Goal: Obtain resource: Download file/media

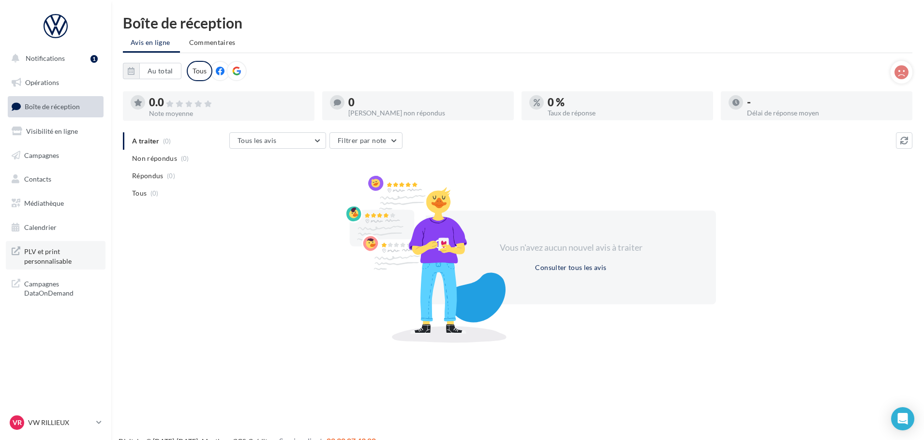
click at [56, 269] on link "PLV et print personnalisable" at bounding box center [56, 255] width 100 height 29
click at [74, 83] on link "Opérations" at bounding box center [56, 83] width 100 height 20
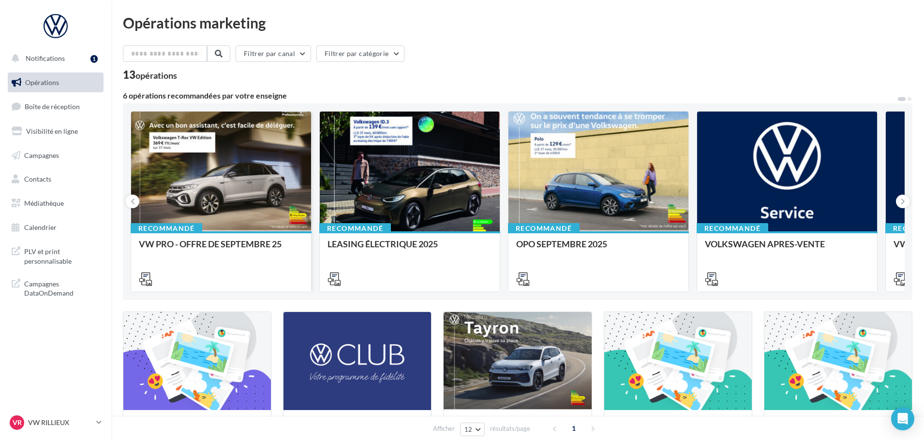
click at [244, 136] on div at bounding box center [221, 172] width 180 height 121
click at [380, 165] on div at bounding box center [410, 172] width 180 height 121
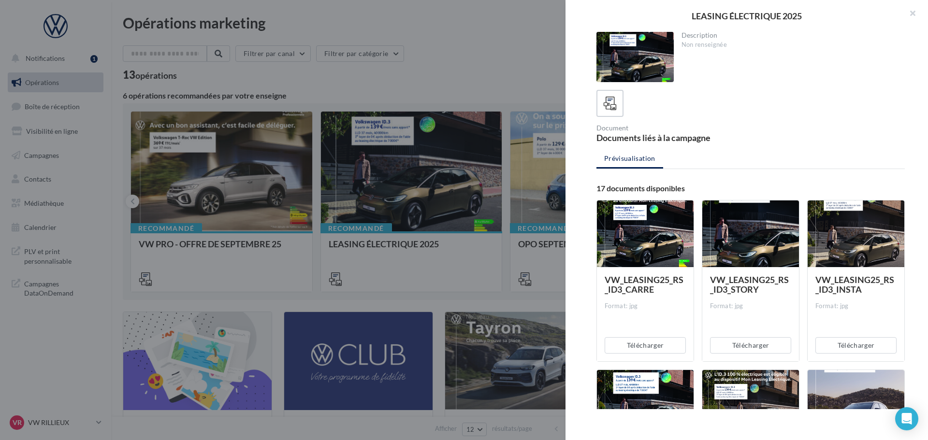
click at [485, 57] on div at bounding box center [464, 220] width 928 height 440
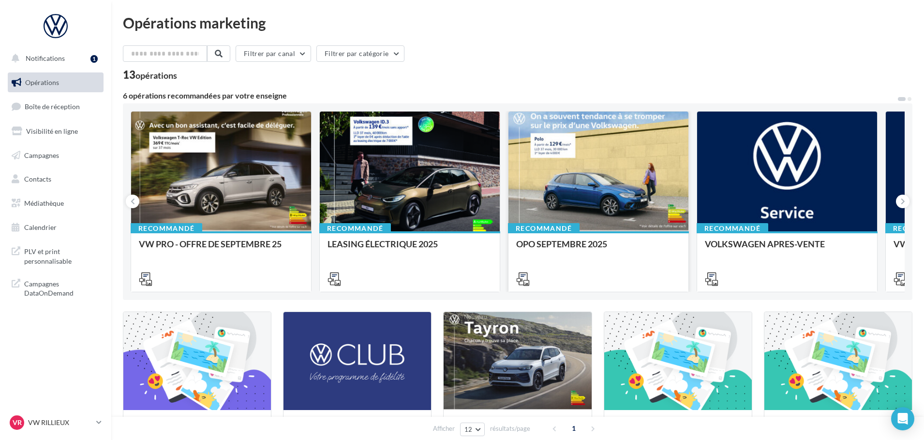
click at [584, 173] on div at bounding box center [598, 172] width 180 height 121
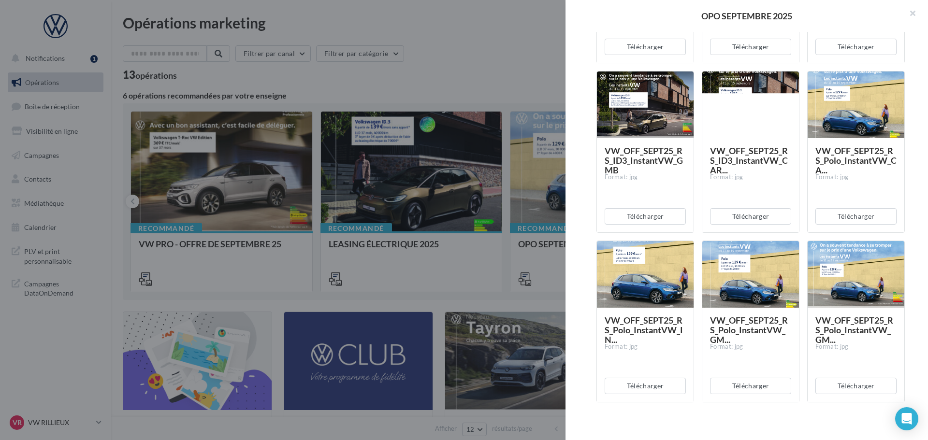
scroll to position [242, 0]
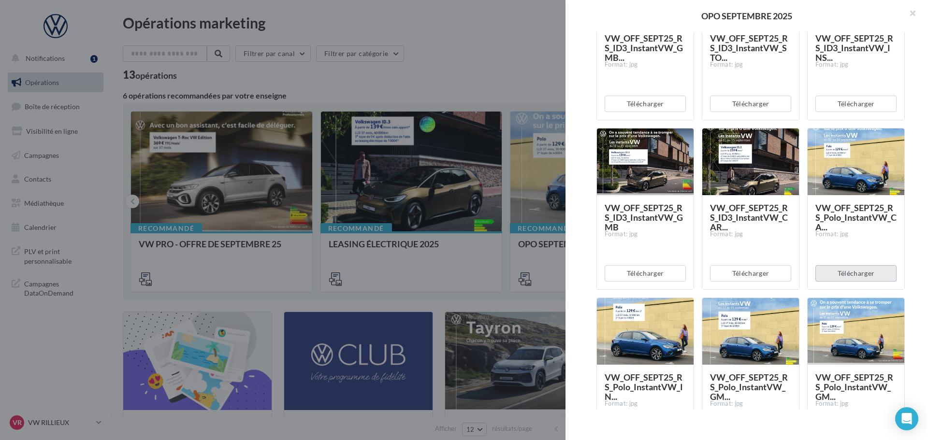
click at [854, 272] on button "Télécharger" at bounding box center [856, 273] width 81 height 16
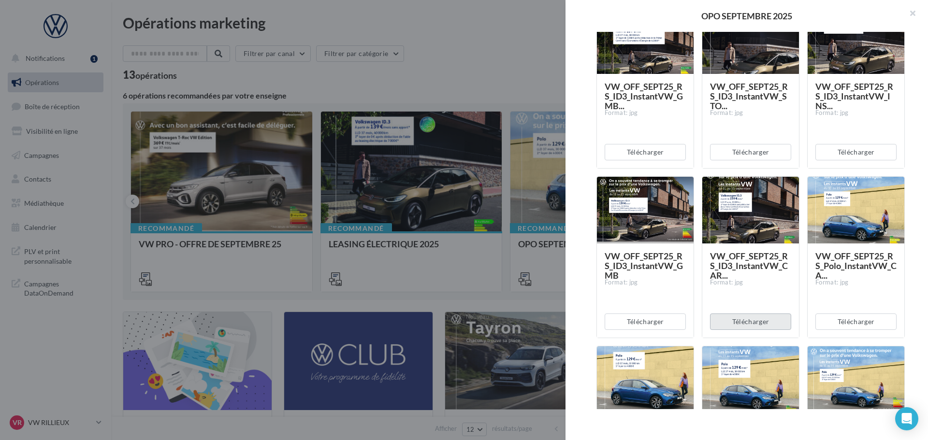
click at [759, 329] on button "Télécharger" at bounding box center [750, 322] width 81 height 16
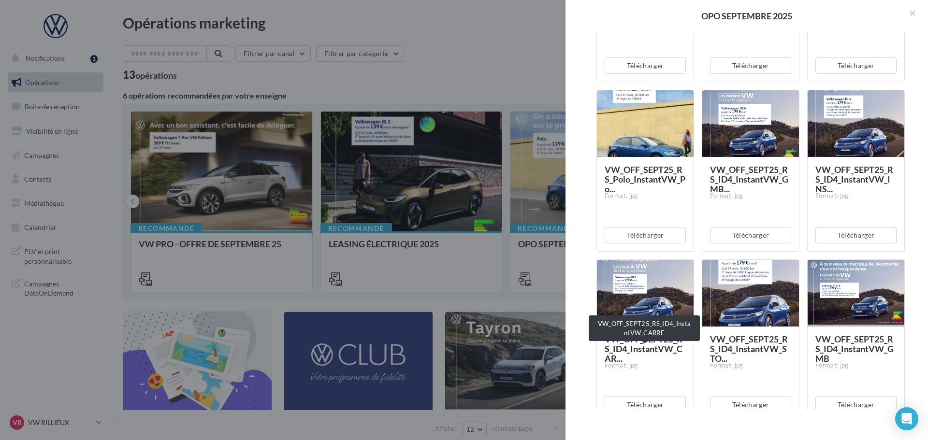
scroll to position [725, 0]
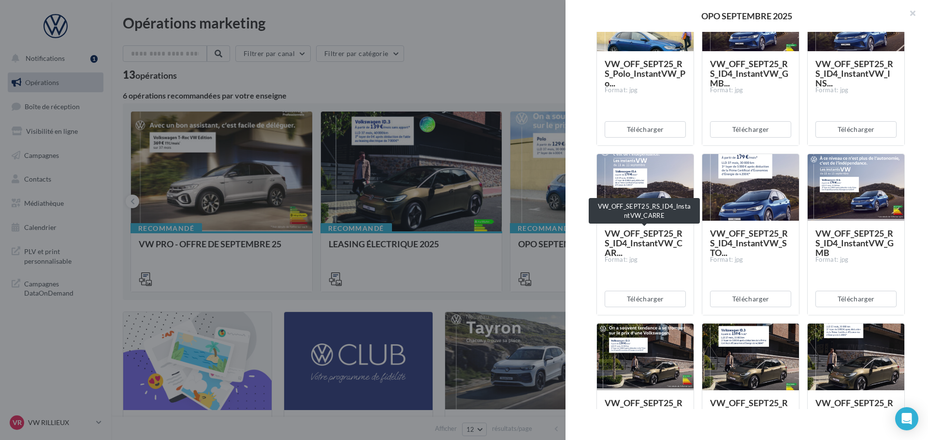
click at [657, 243] on span "VW_OFF_SEPT25_RS_ID4_InstantVW_CAR..." at bounding box center [644, 243] width 78 height 30
click at [652, 297] on button "Télécharger" at bounding box center [645, 299] width 81 height 16
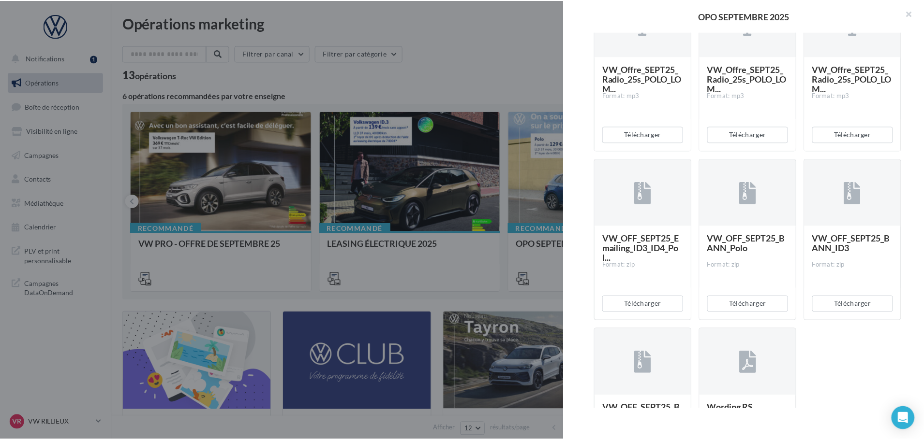
scroll to position [2005, 0]
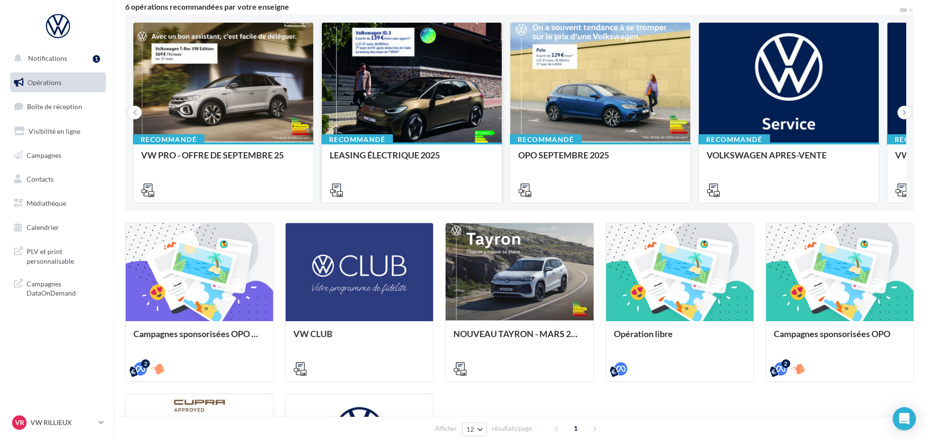
scroll to position [0, 0]
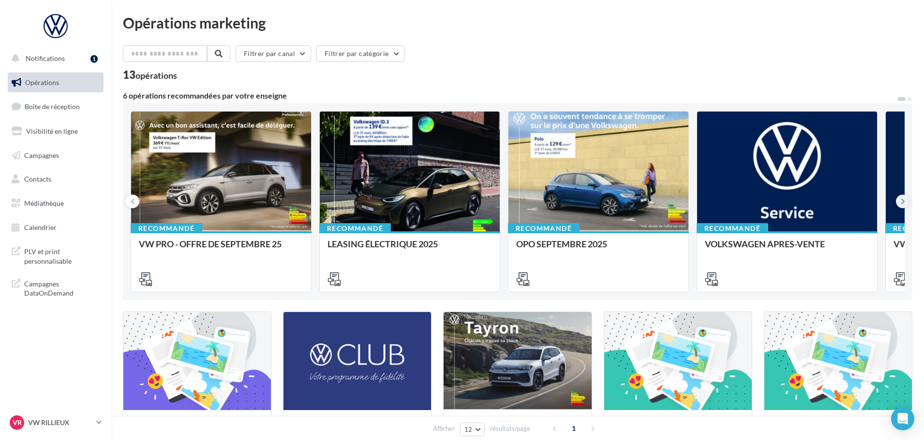
click at [900, 200] on icon at bounding box center [902, 202] width 4 height 10
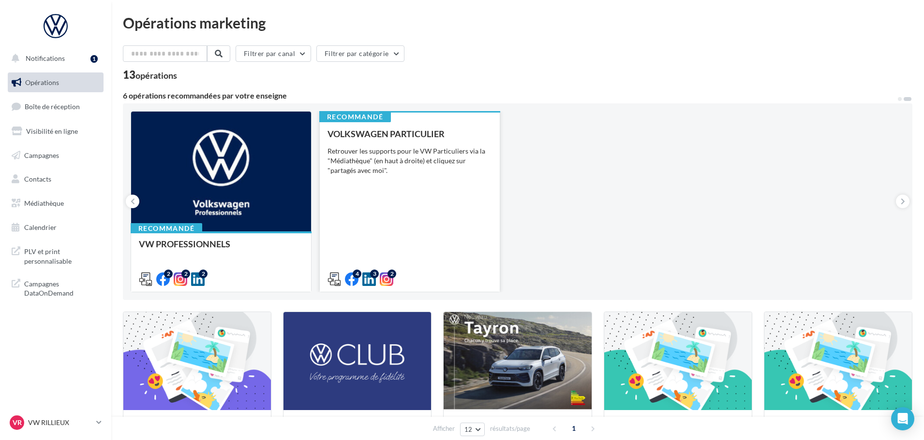
click at [438, 212] on div "VOLKSWAGEN PARTICULIER Retrouver les supports pour le VW Particuliers via la "M…" at bounding box center [409, 206] width 164 height 154
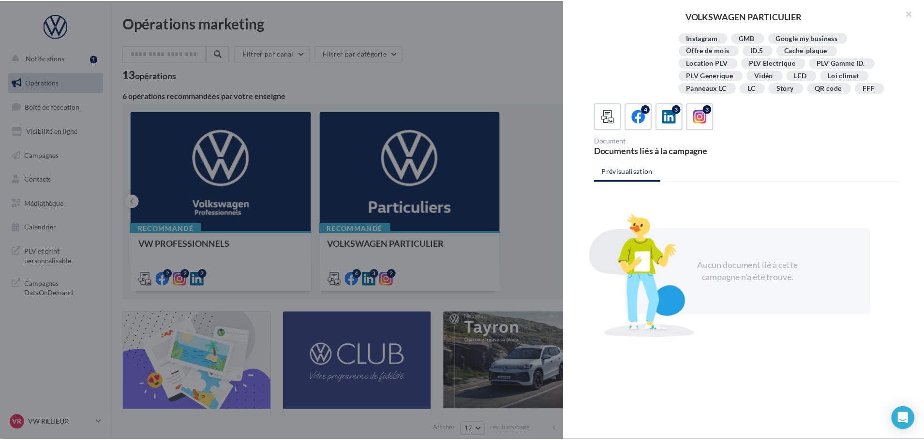
scroll to position [176, 0]
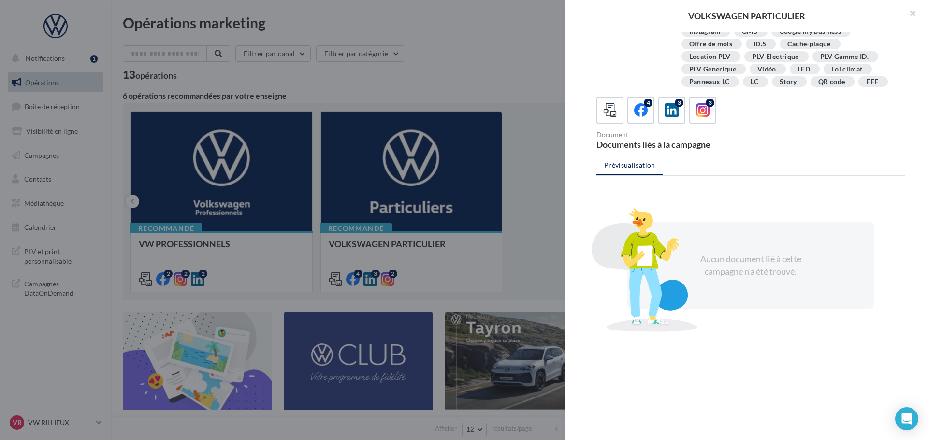
click at [496, 36] on div at bounding box center [464, 220] width 928 height 440
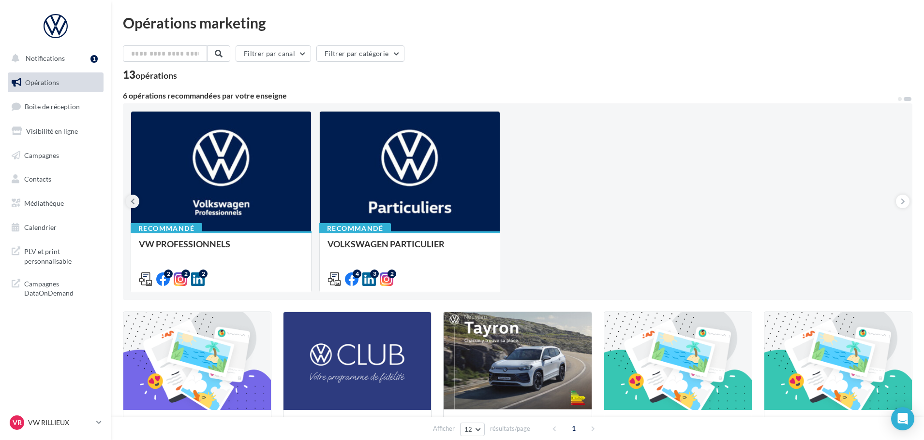
click at [133, 206] on icon at bounding box center [133, 202] width 4 height 10
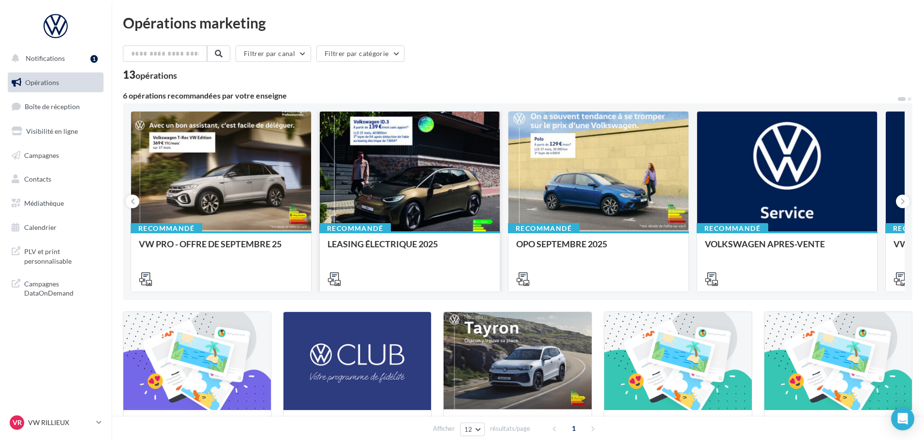
click at [354, 178] on div at bounding box center [410, 172] width 180 height 121
click at [622, 177] on div at bounding box center [598, 172] width 180 height 121
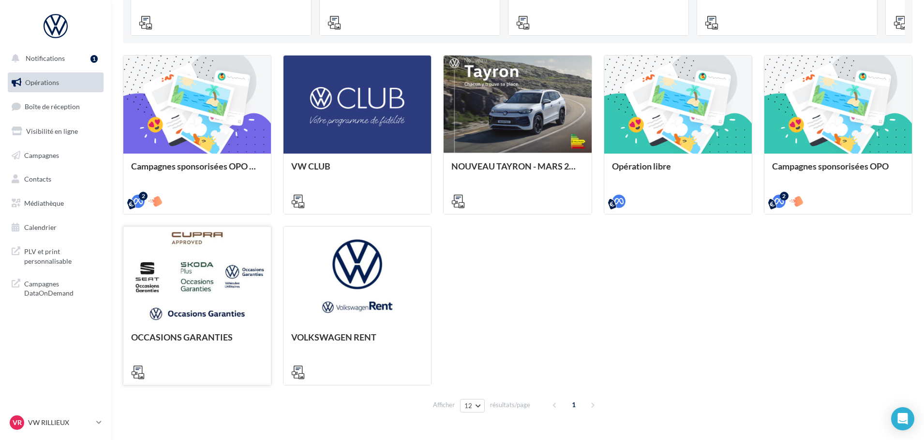
scroll to position [282, 0]
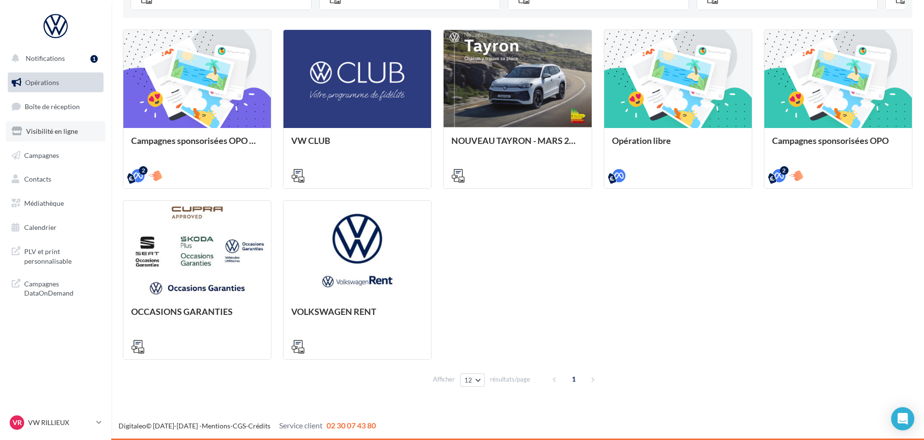
click at [73, 118] on ul "Opérations Boîte de réception Visibilité en ligne Campagnes Contacts Médiathèqu…" at bounding box center [55, 155] width 103 height 173
click at [63, 132] on span "Visibilité en ligne" at bounding box center [52, 131] width 52 height 8
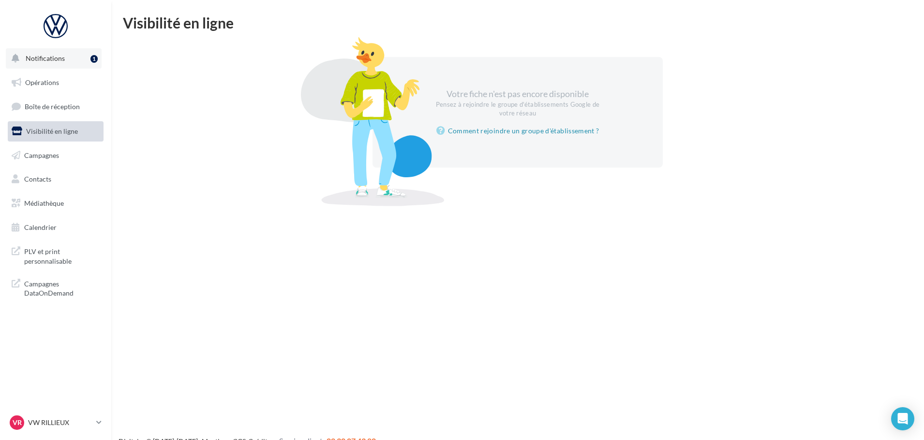
click at [67, 62] on button "Notifications 1" at bounding box center [54, 58] width 96 height 20
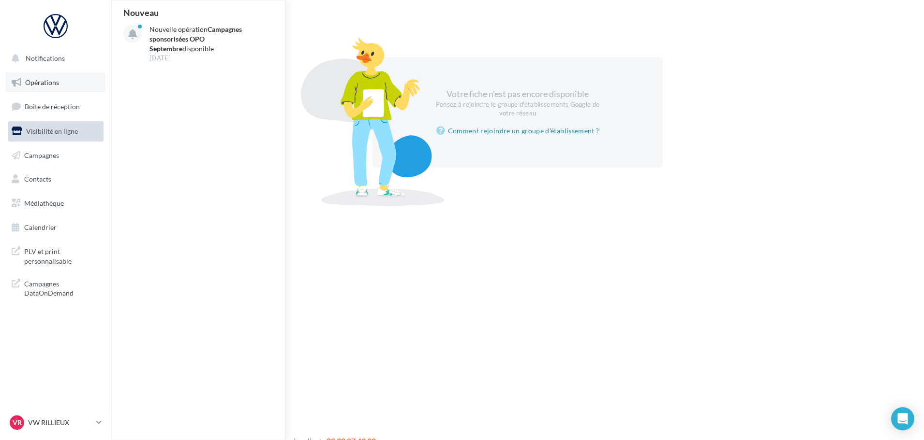
click at [58, 88] on link "Opérations" at bounding box center [56, 83] width 100 height 20
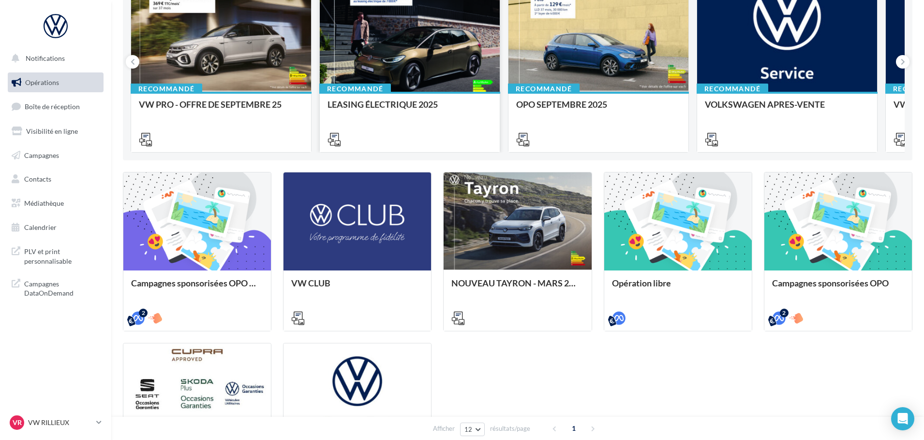
scroll to position [145, 0]
